Goal: Navigation & Orientation: Understand site structure

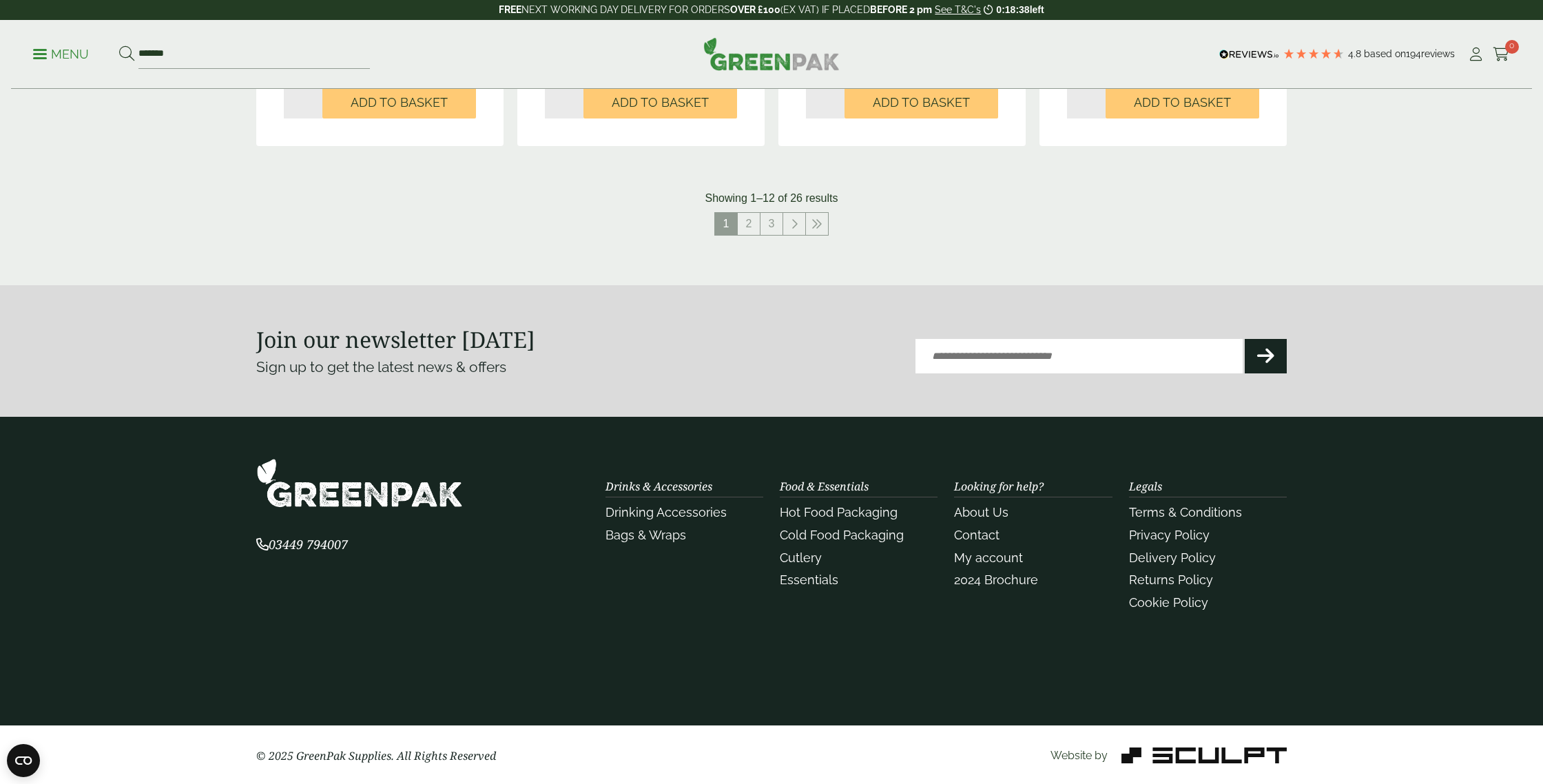
scroll to position [1547, 0]
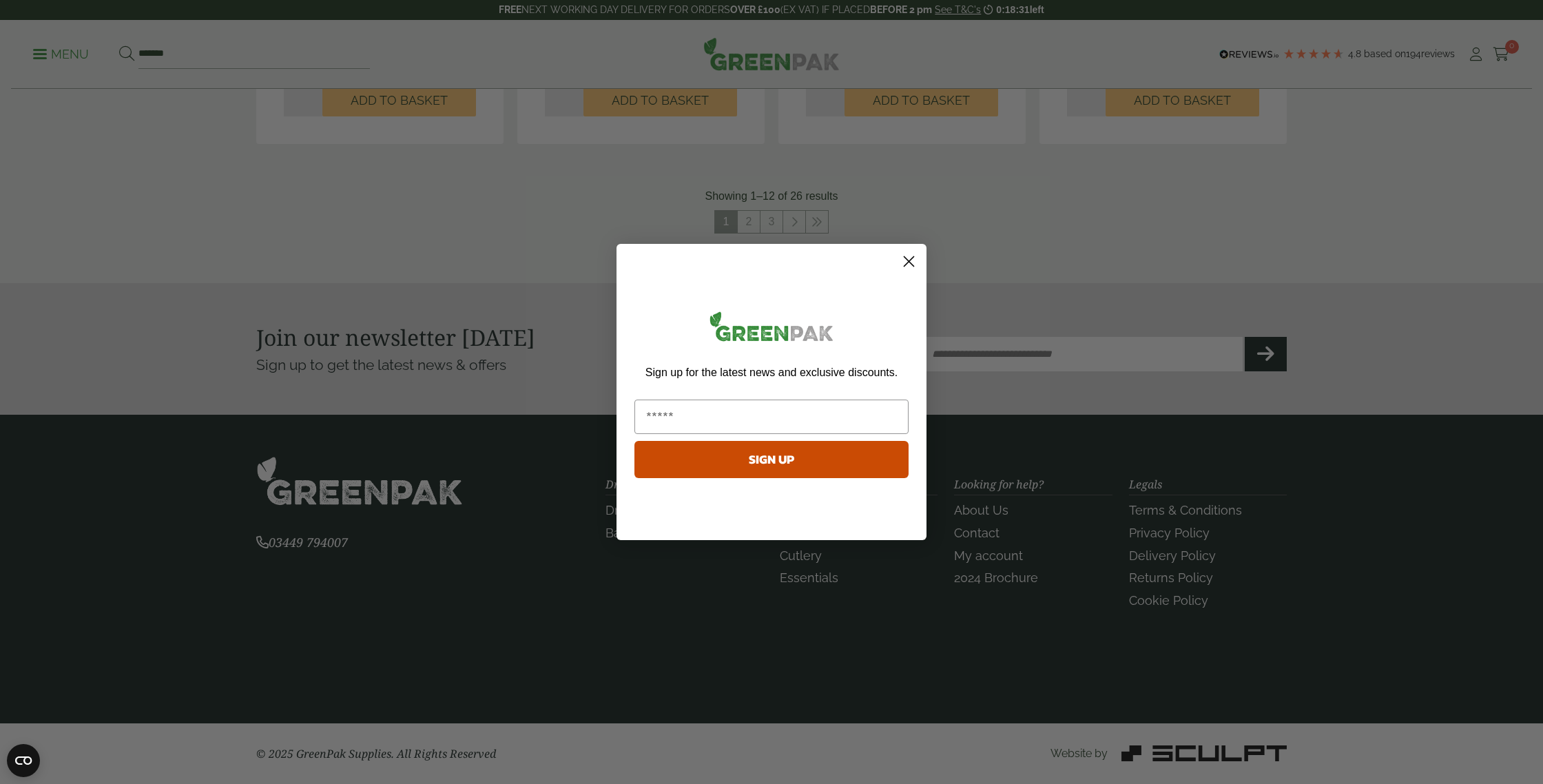
click at [908, 260] on icon "Close dialog" at bounding box center [909, 261] width 10 height 10
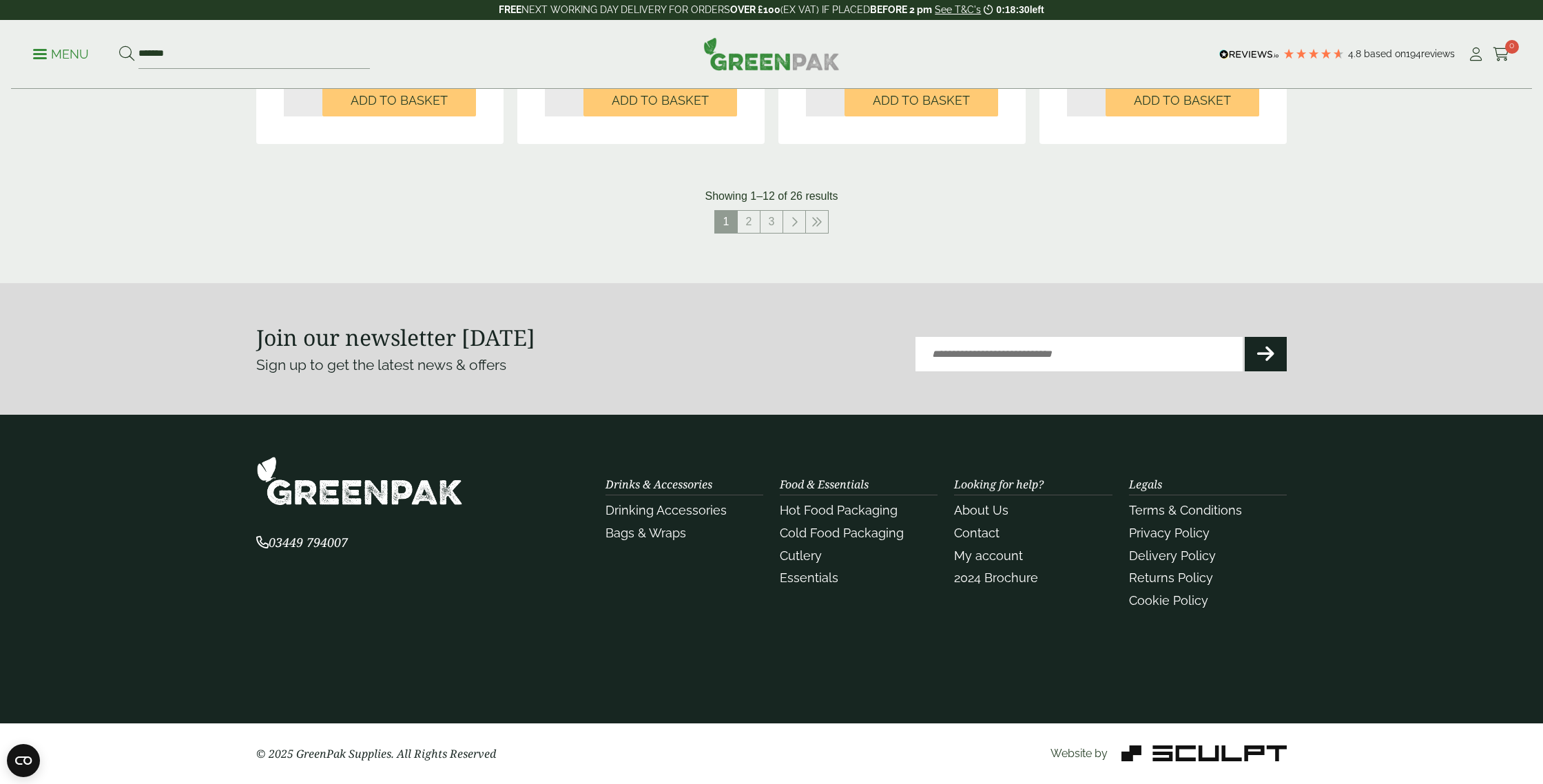
click at [814, 488] on div "Food & Essentials Hot Food Packaging Cold Food Packaging Cutlery Essentials" at bounding box center [858, 533] width 157 height 110
click at [826, 506] on link "Hot Food Packaging" at bounding box center [839, 510] width 118 height 14
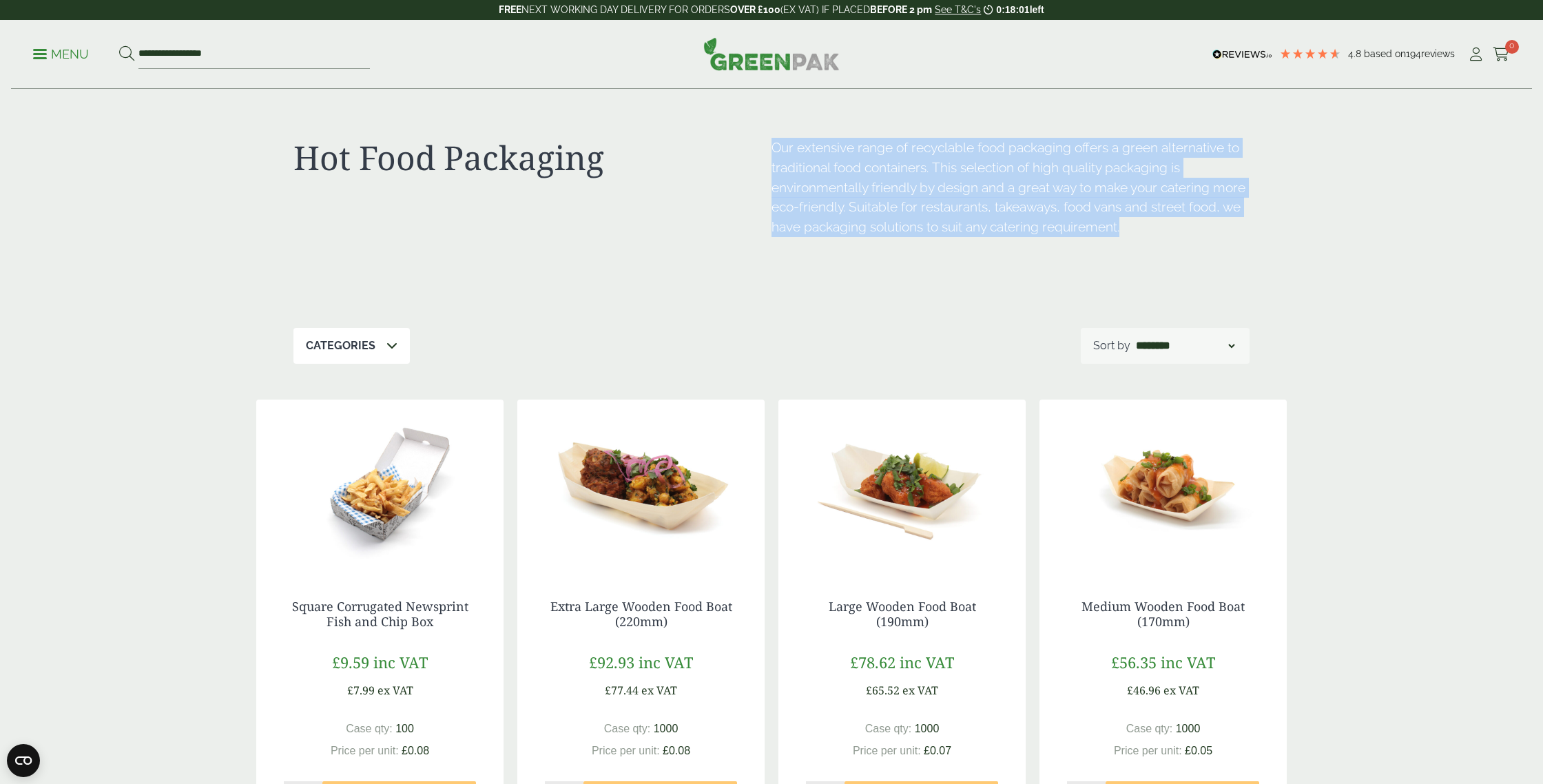
drag, startPoint x: 1127, startPoint y: 226, endPoint x: 843, endPoint y: 169, distance: 289.7
click at [760, 139] on div "Hot Food Packaging Our extensive range of recyclable food packaging offers a gr…" at bounding box center [772, 208] width 957 height 239
copy div "Our extensive range of recyclable food packaging offers a green alternative to …"
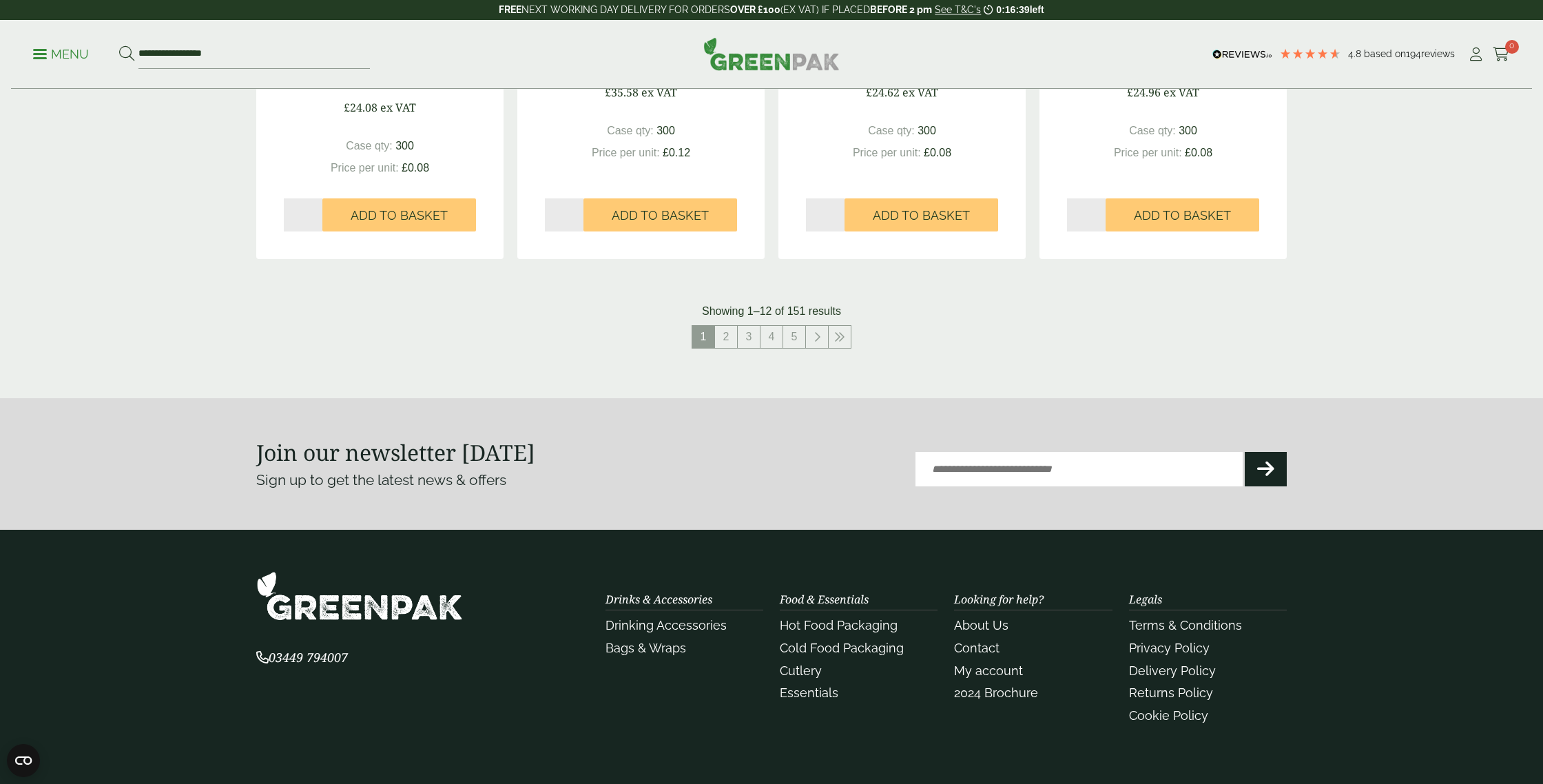
scroll to position [1495, 0]
click at [876, 651] on link "Cold Food Packaging" at bounding box center [841, 648] width 124 height 14
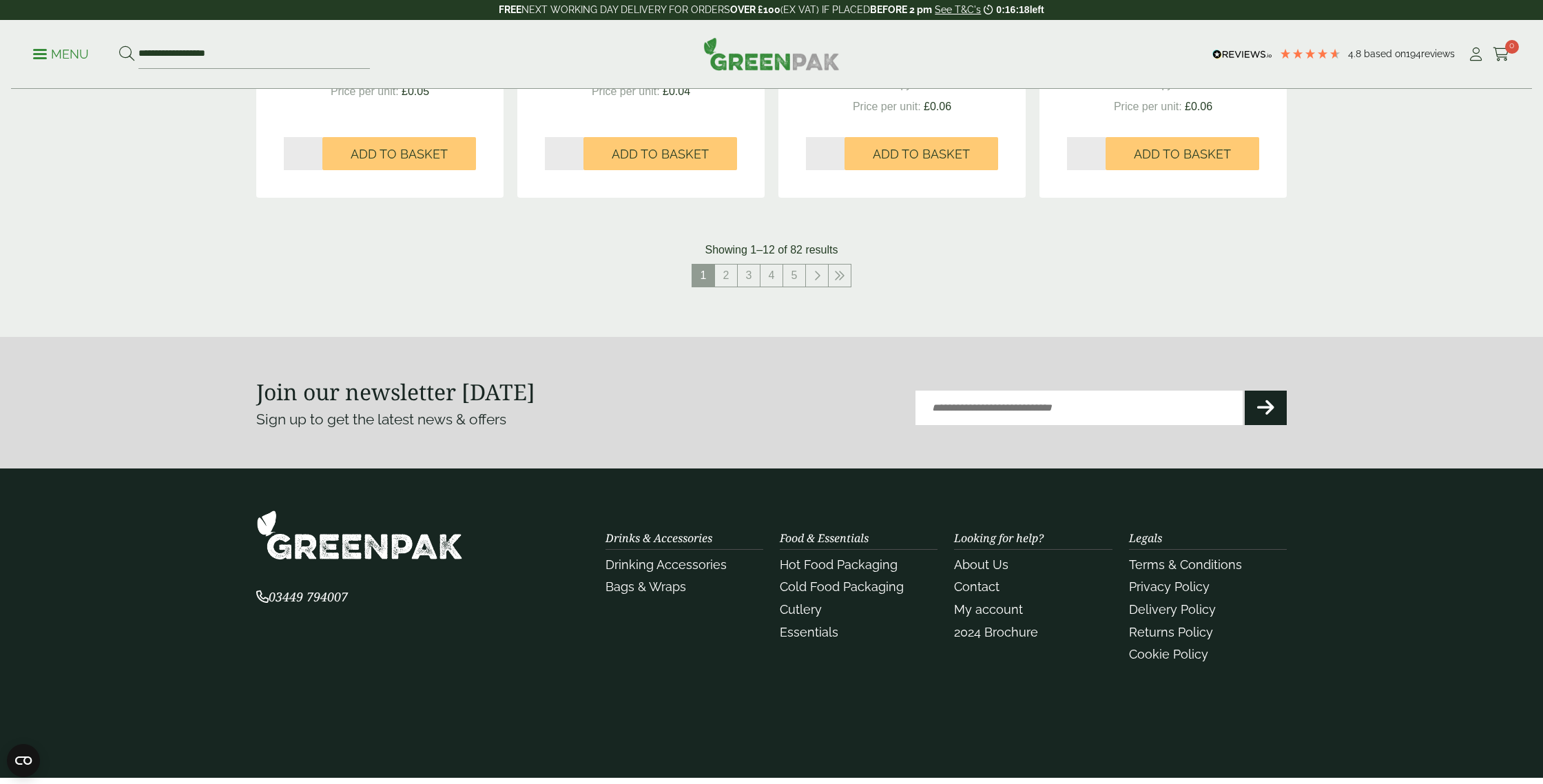
scroll to position [1581, 0]
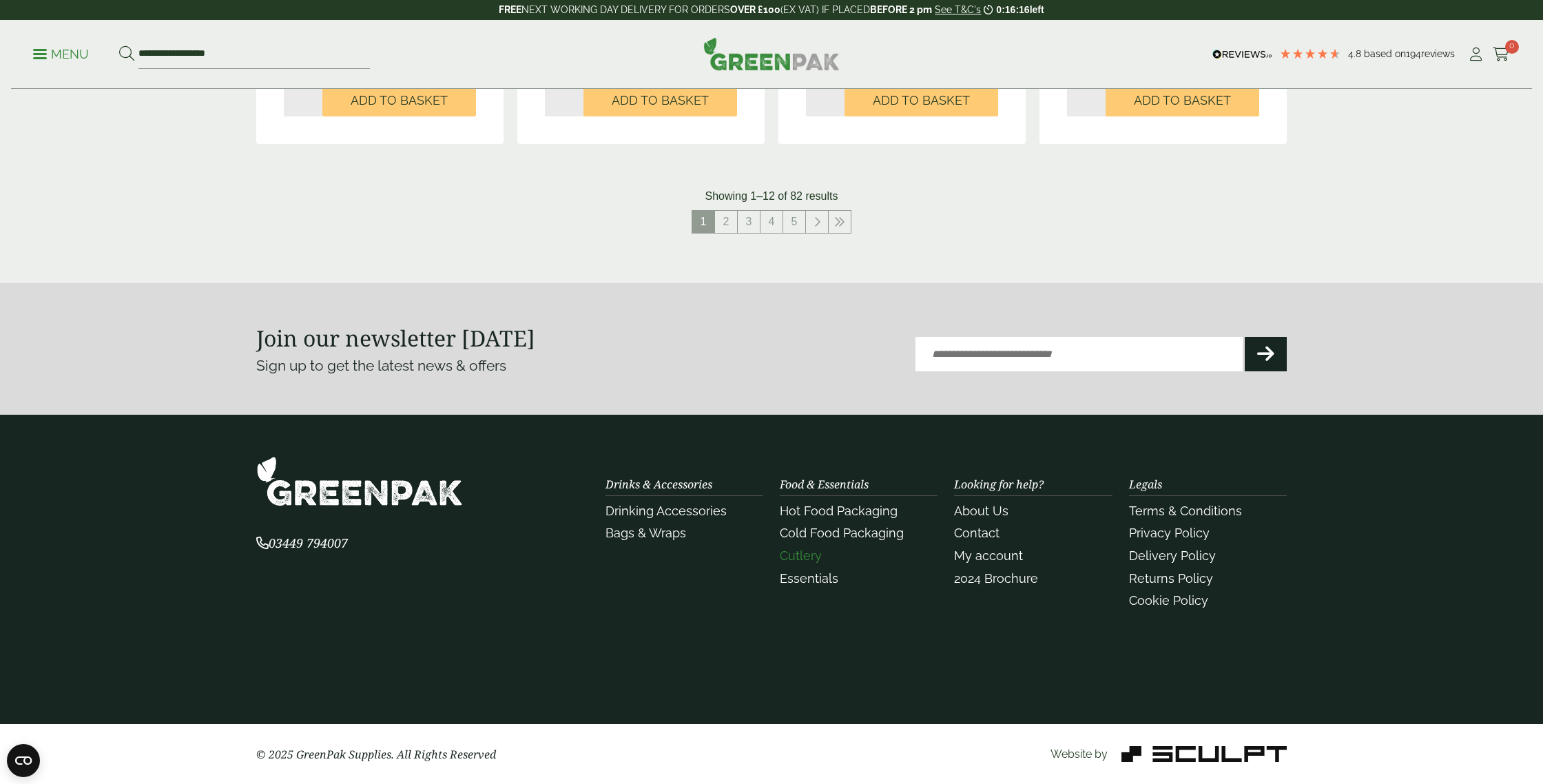
click at [814, 555] on link "Cutlery" at bounding box center [800, 555] width 42 height 14
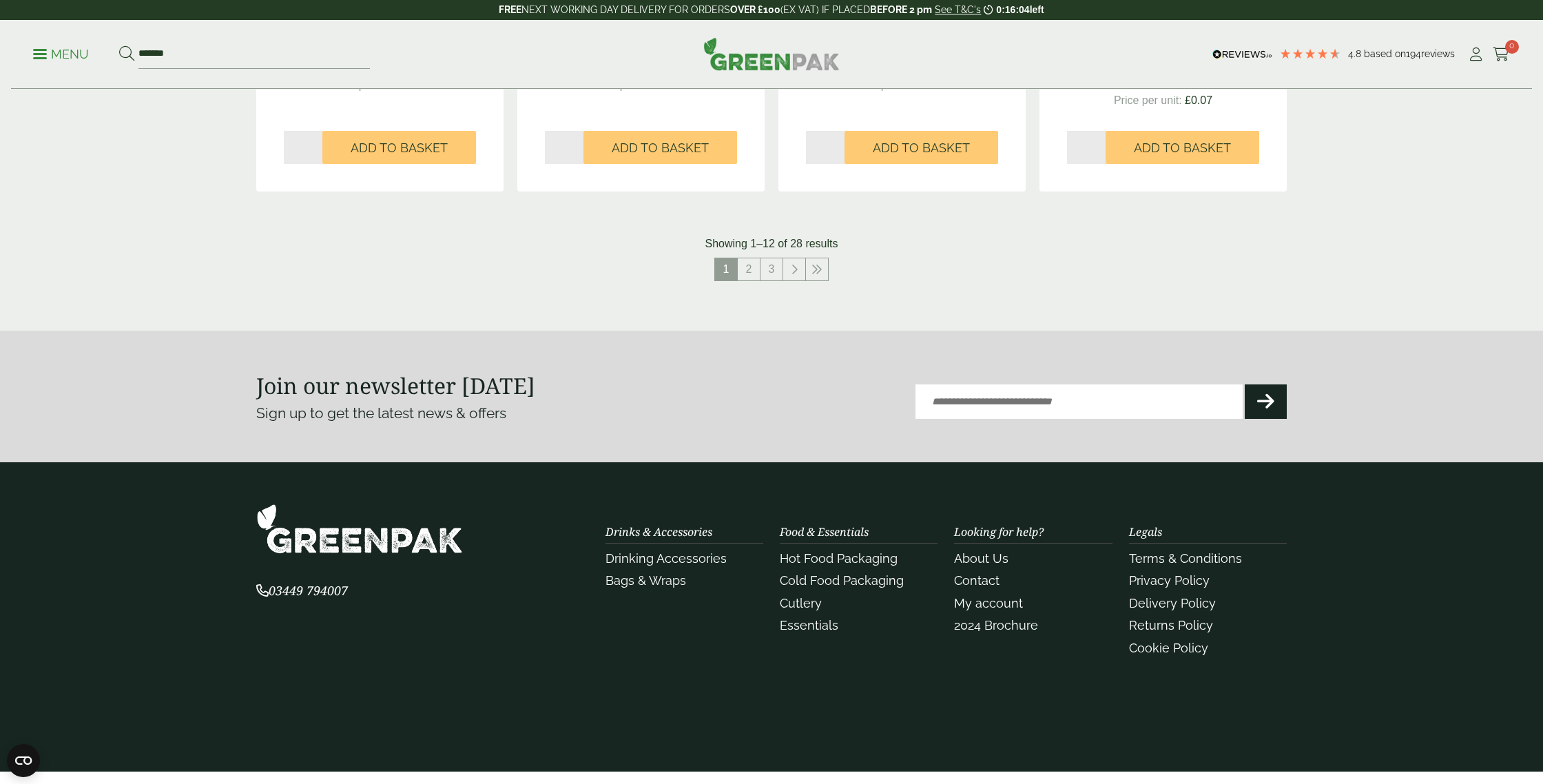
scroll to position [1547, 0]
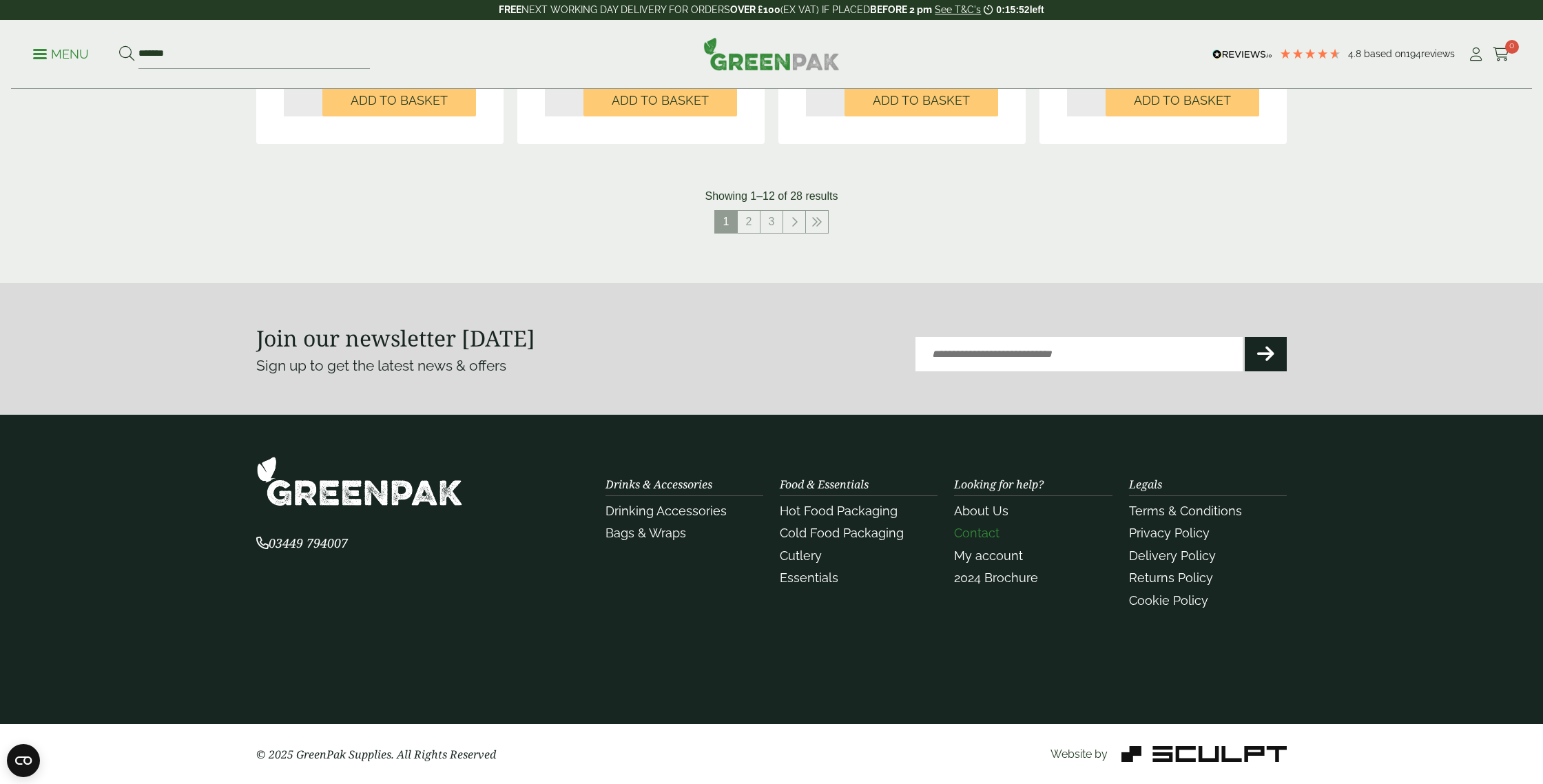
click at [980, 530] on link "Contact" at bounding box center [976, 533] width 46 height 14
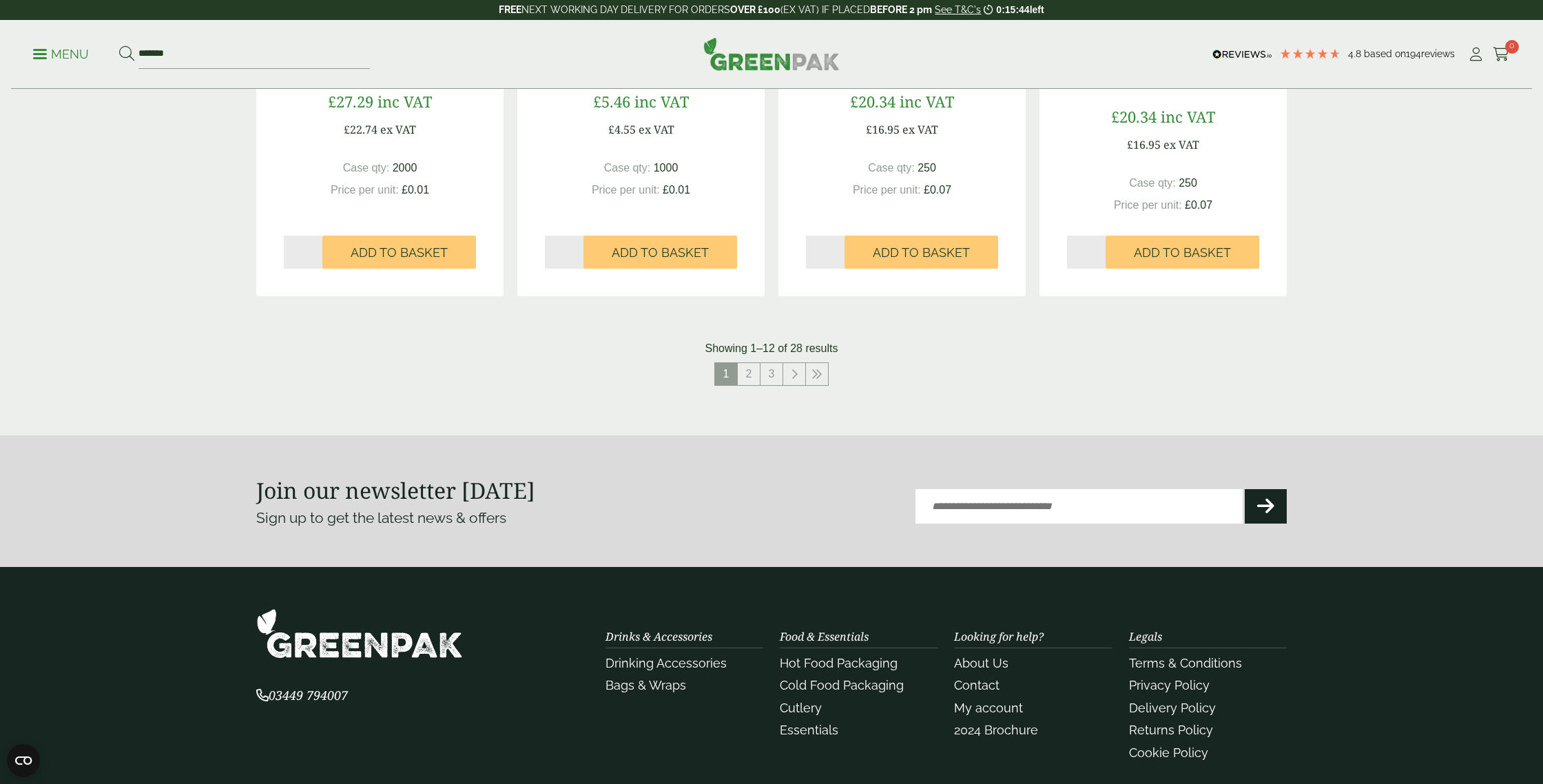
scroll to position [1454, 0]
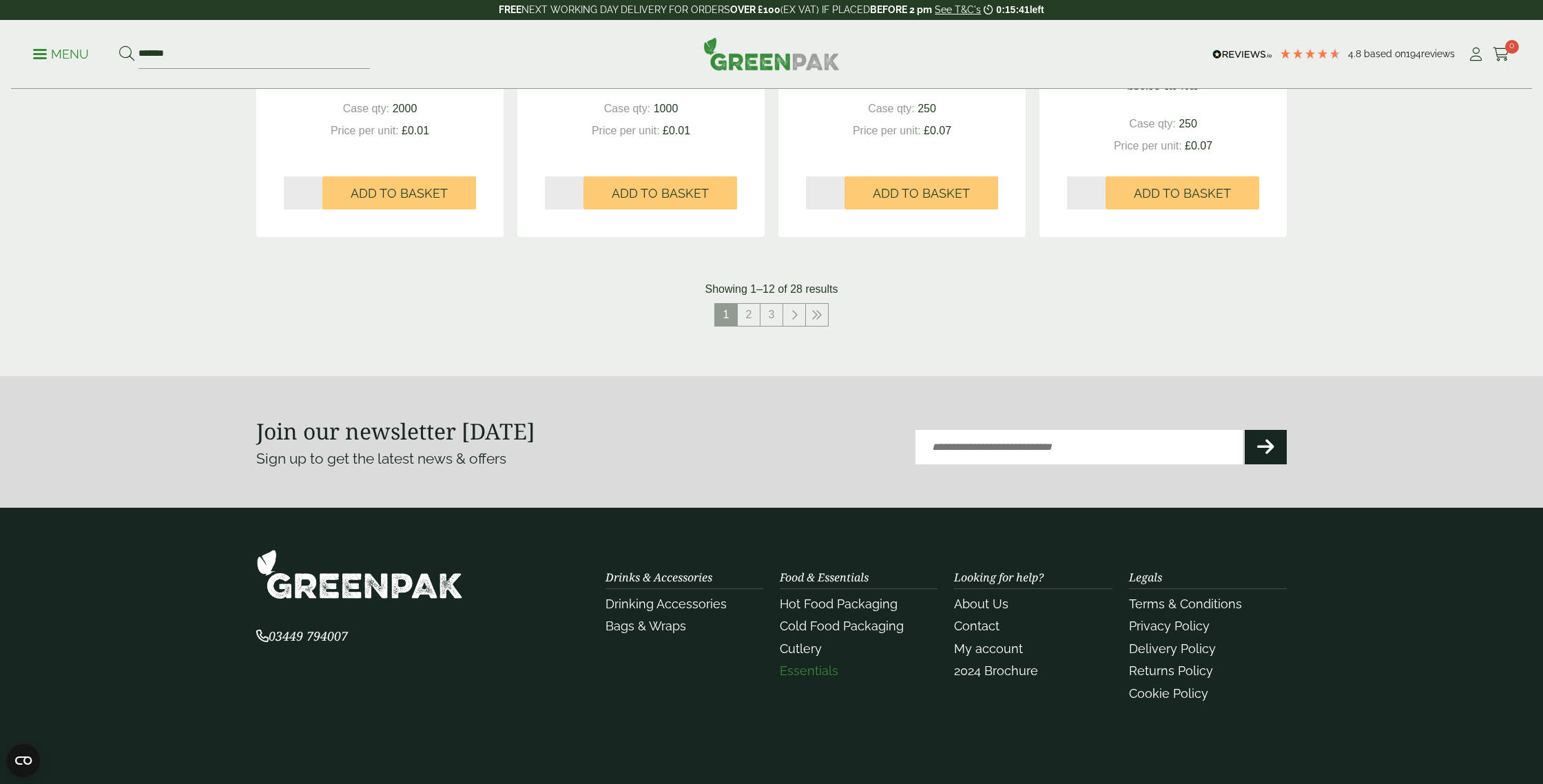
click at [823, 669] on link "Essentials" at bounding box center [809, 670] width 59 height 14
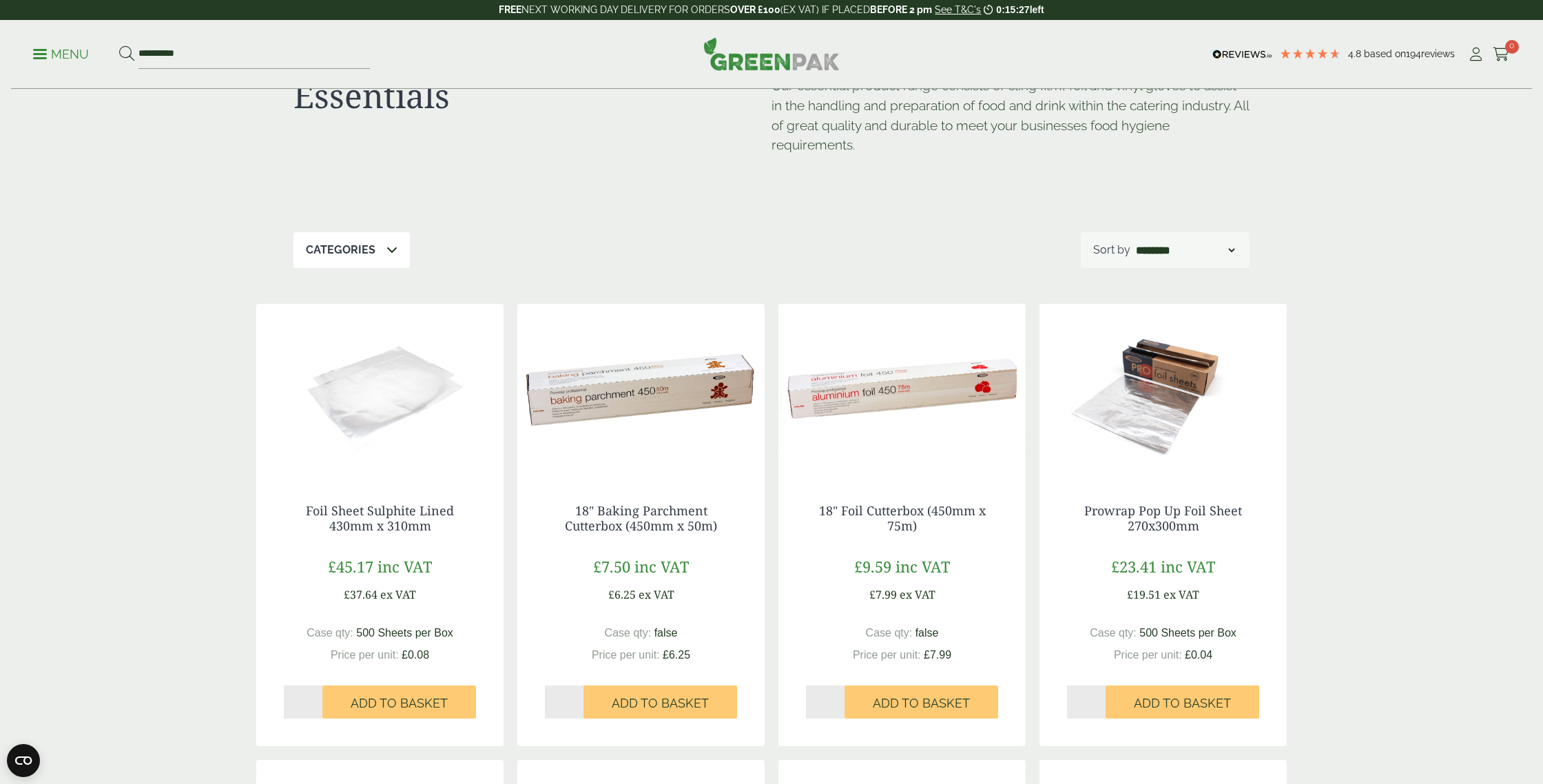
scroll to position [59, 0]
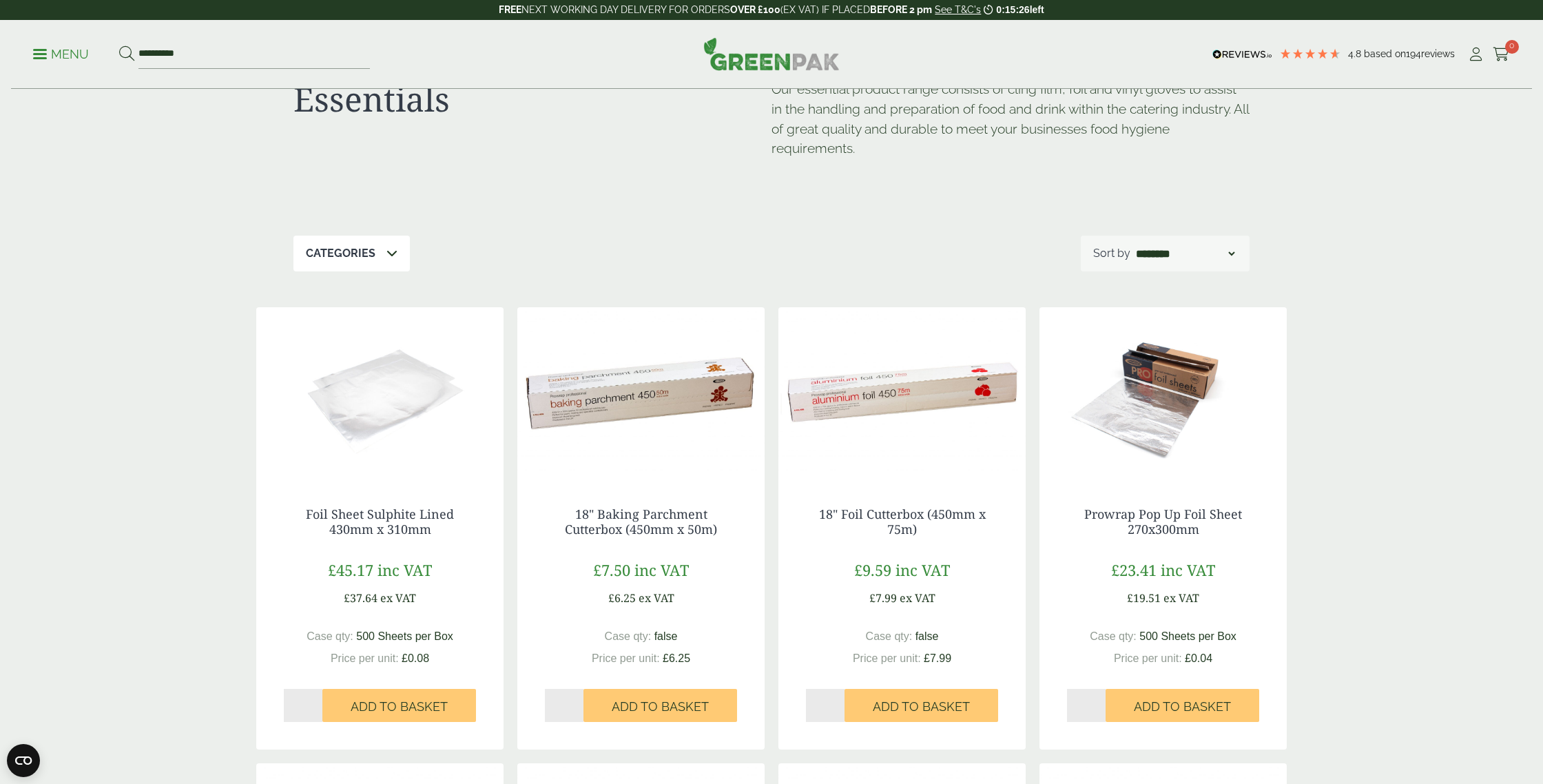
click at [380, 258] on div "Categories" at bounding box center [351, 254] width 116 height 36
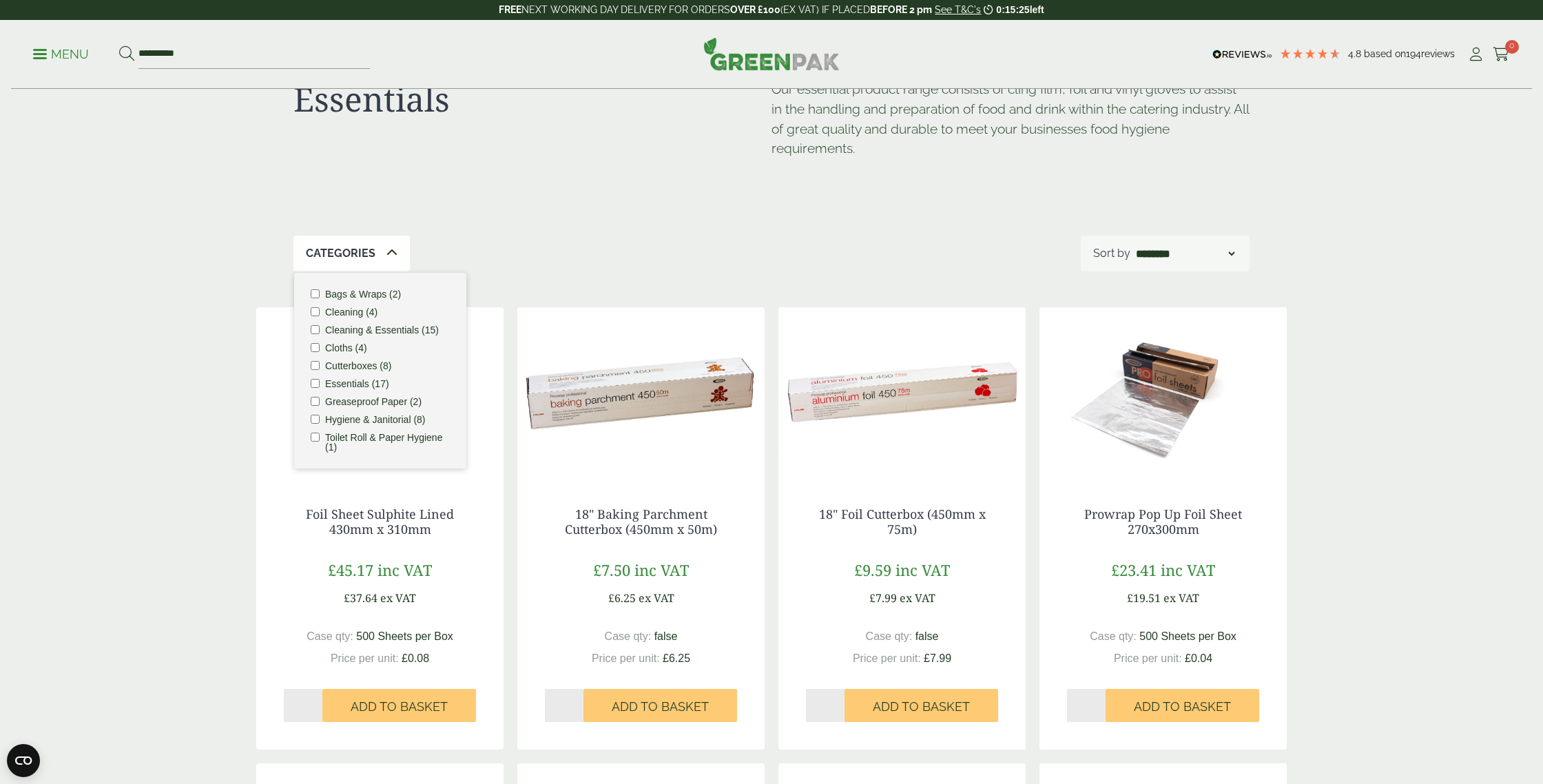
click at [622, 237] on div "Categories Bags & Wraps (2) Cleaning (4) Cleaning & Essentials (15) Cloths (4) …" at bounding box center [772, 254] width 957 height 36
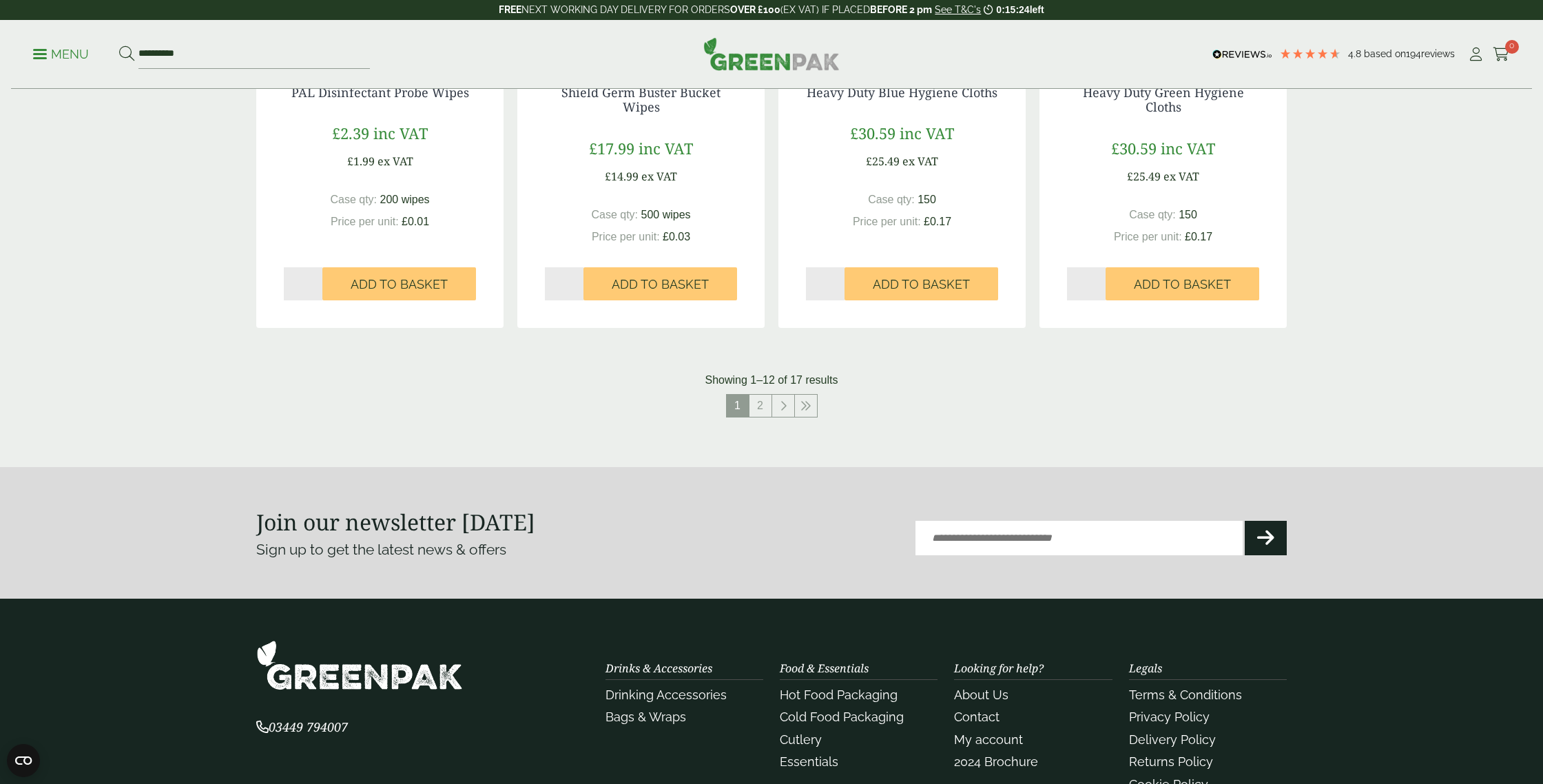
scroll to position [1577, 0]
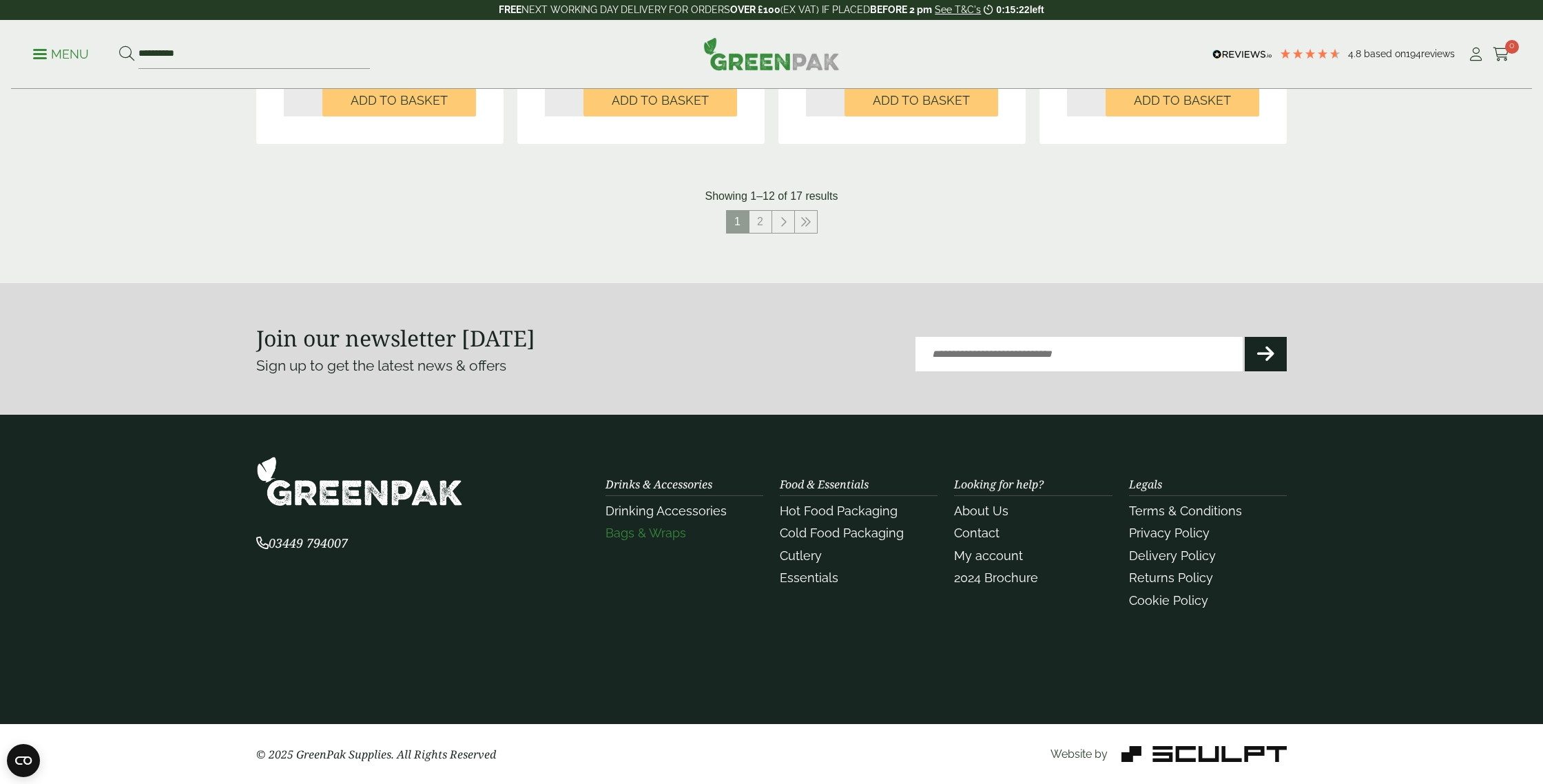
click at [654, 531] on link "Bags & Wraps" at bounding box center [645, 533] width 80 height 14
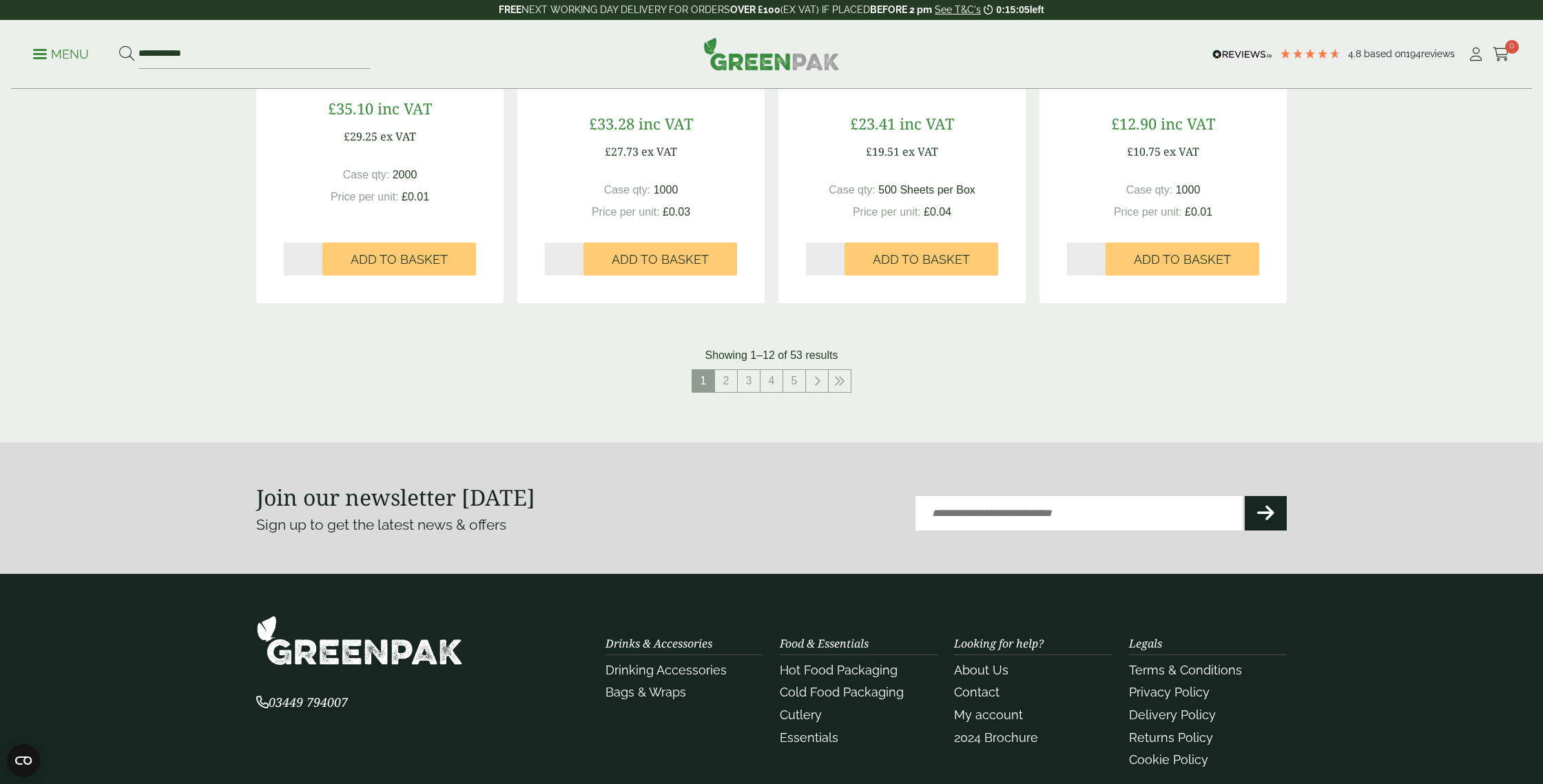
scroll to position [1557, 0]
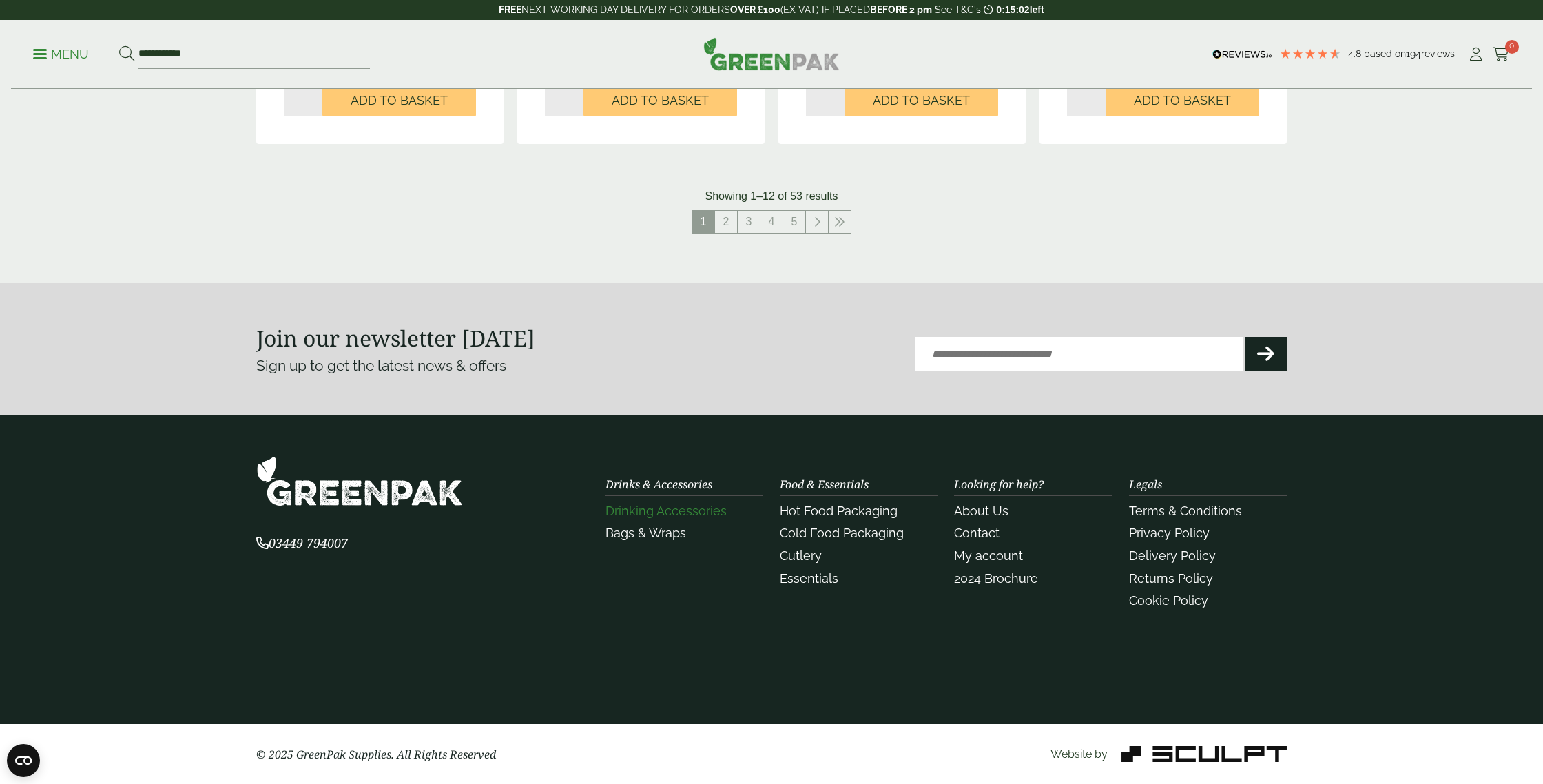
click at [683, 513] on link "Drinking Accessories" at bounding box center [666, 510] width 122 height 14
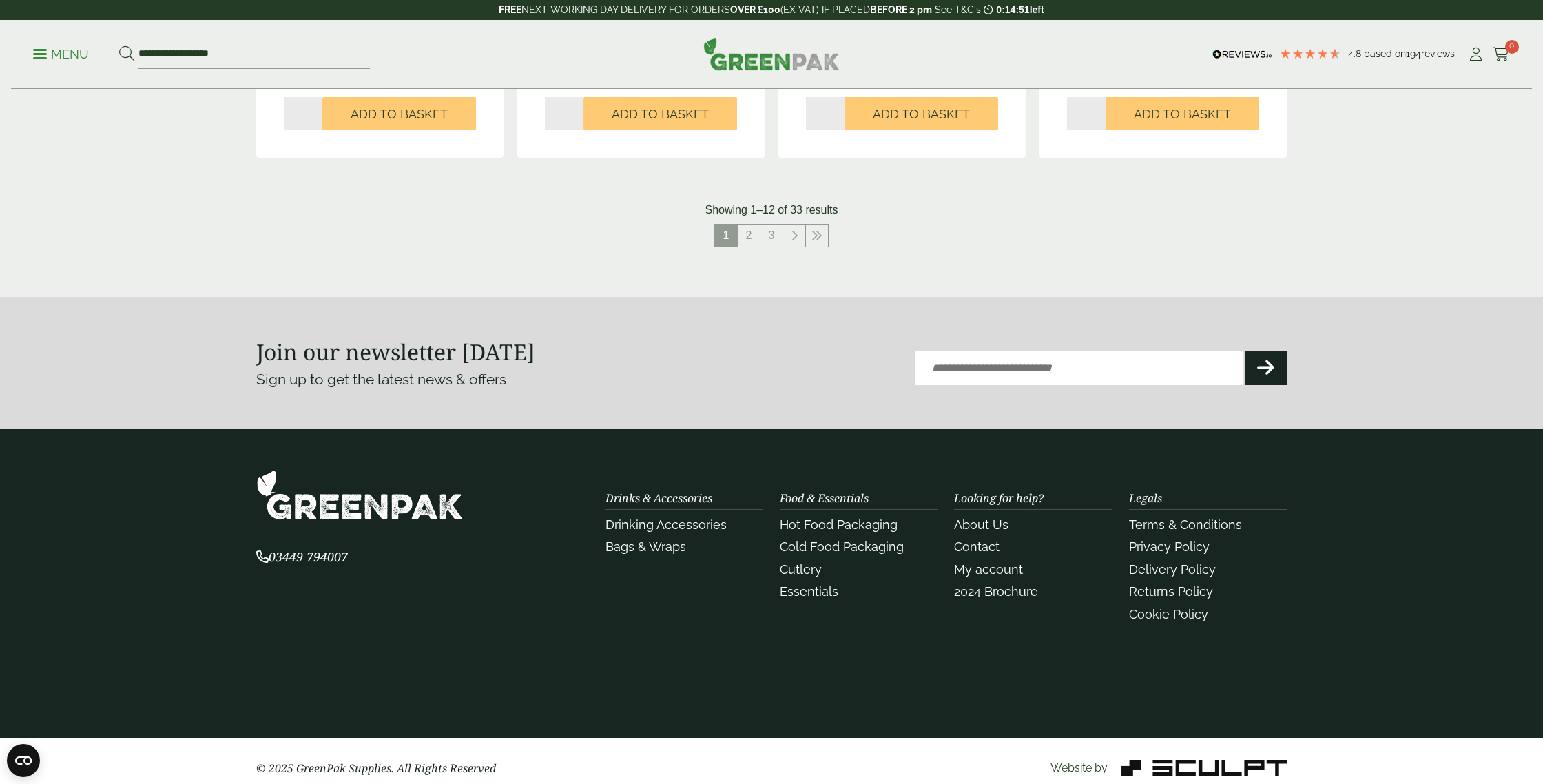
scroll to position [1528, 0]
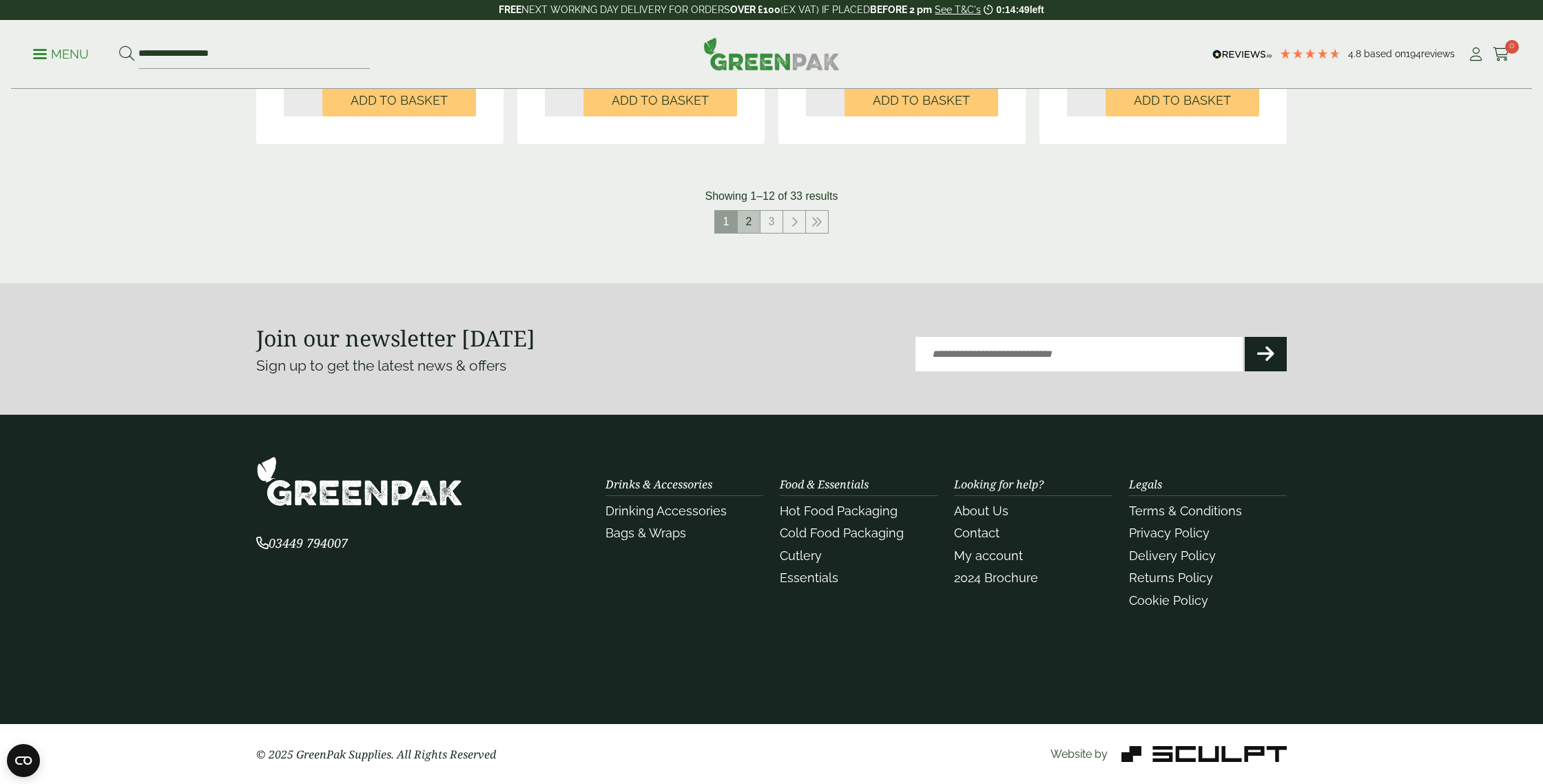
click at [745, 223] on link "2" at bounding box center [748, 222] width 22 height 22
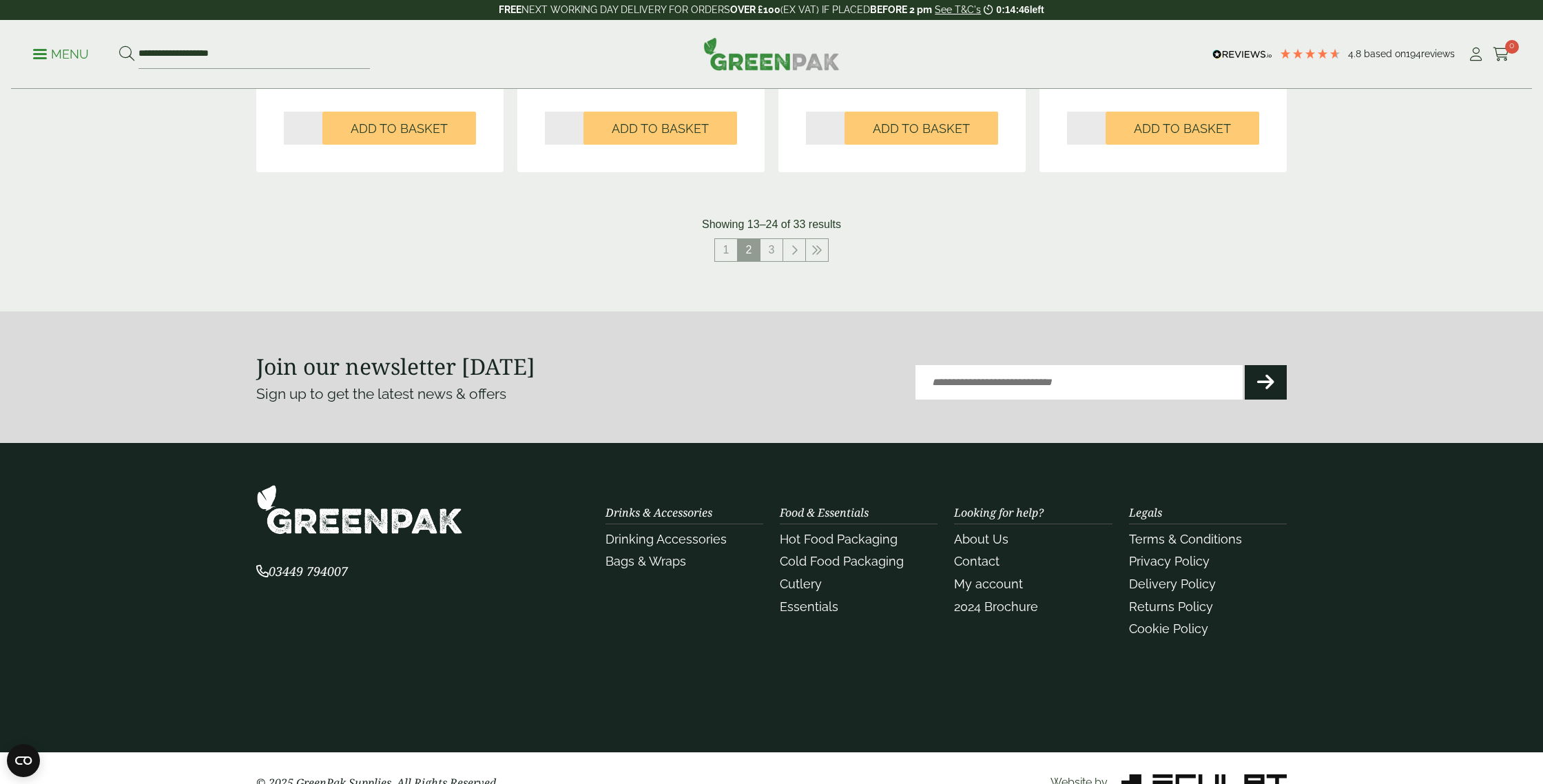
scroll to position [1557, 0]
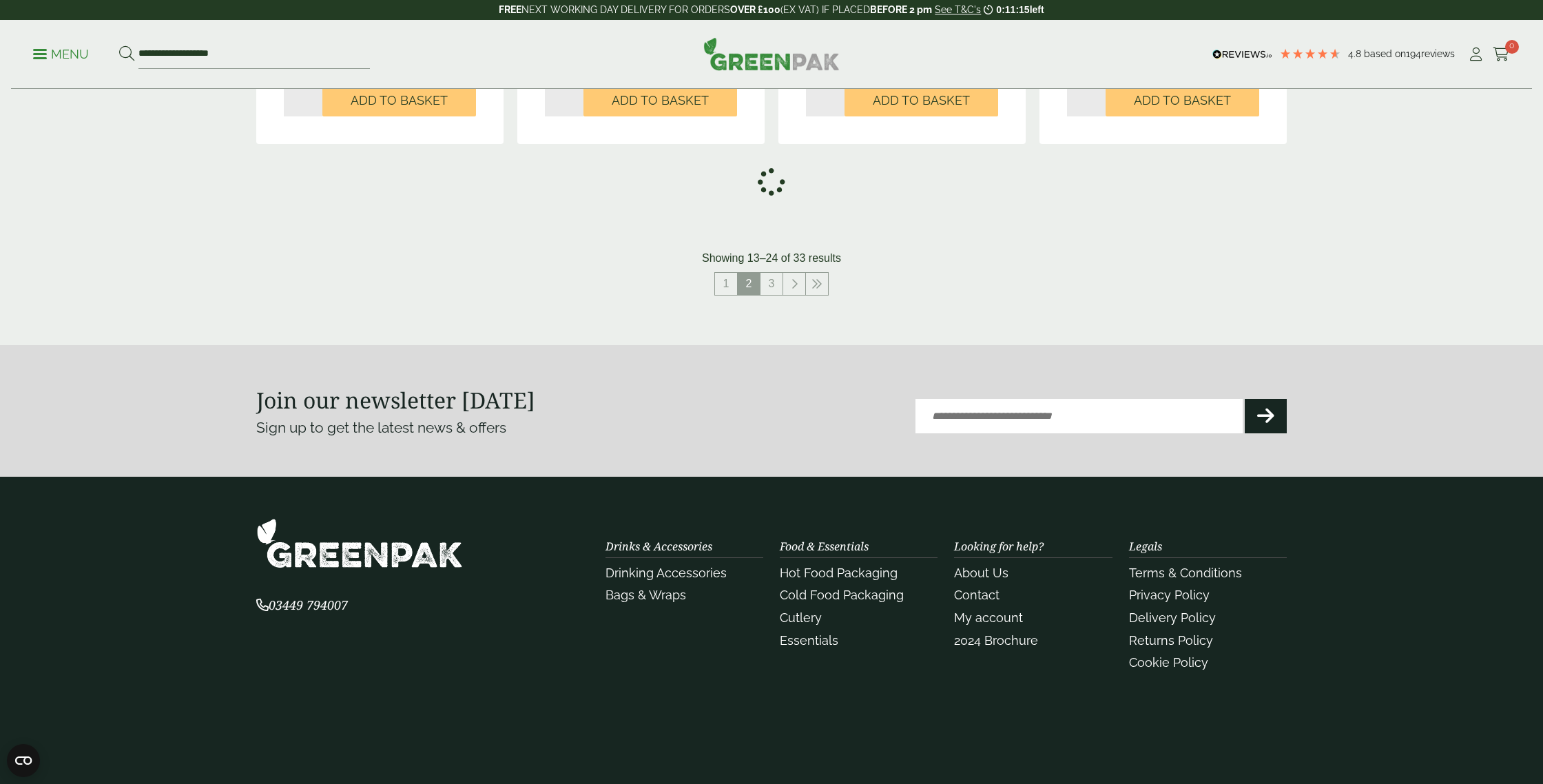
scroll to position [1528, 0]
